Goal: Transaction & Acquisition: Purchase product/service

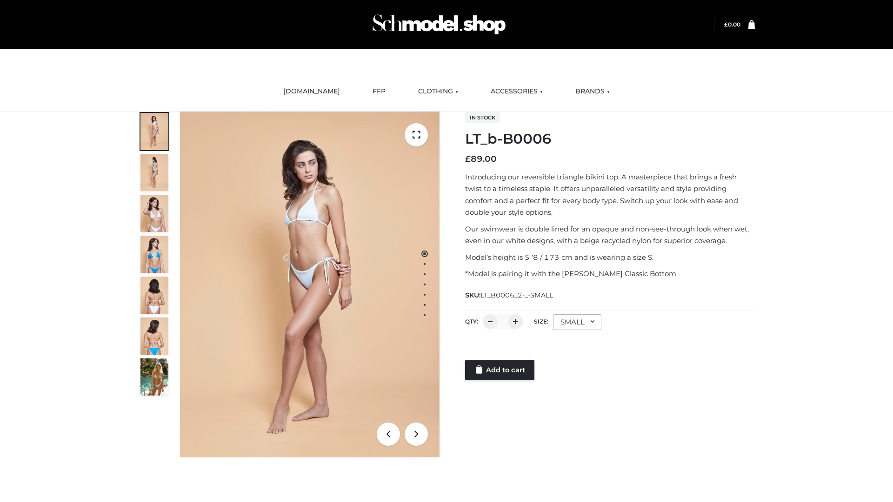
click at [501, 370] on link "Add to cart" at bounding box center [499, 370] width 69 height 20
